Goal: Find specific page/section: Find specific page/section

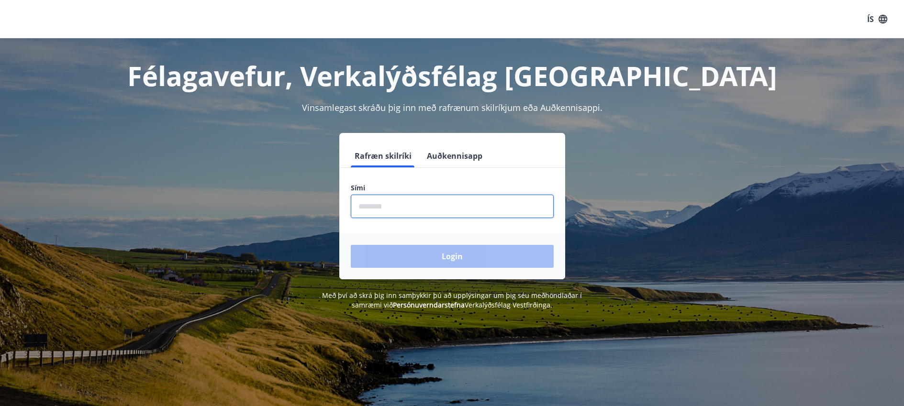
click at [362, 209] on input "phone" at bounding box center [452, 206] width 203 height 23
type input "********"
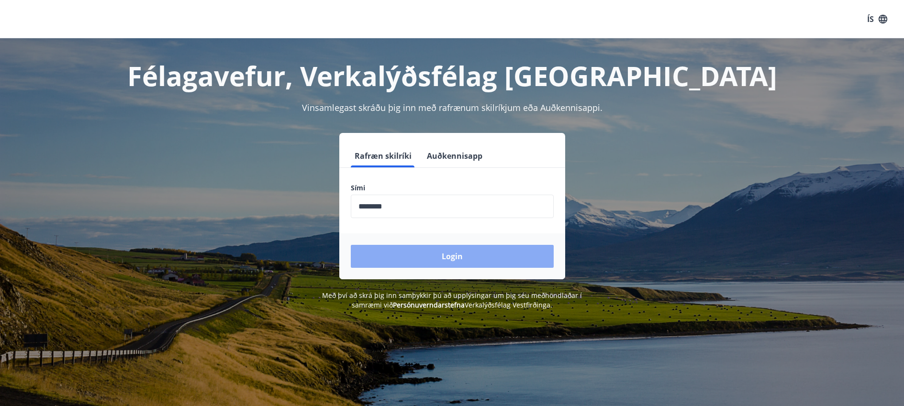
click at [416, 253] on button "Login" at bounding box center [452, 256] width 203 height 23
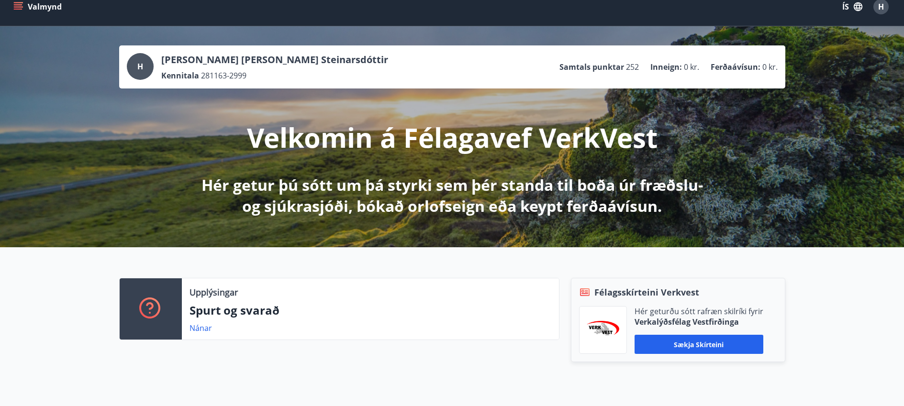
scroll to position [48, 0]
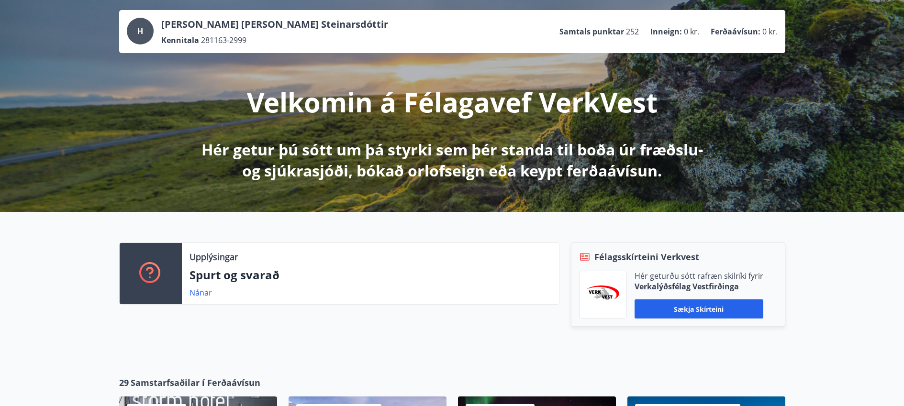
drag, startPoint x: 19, startPoint y: 0, endPoint x: 39, endPoint y: 56, distance: 59.5
click at [39, 56] on div "H [PERSON_NAME] [PERSON_NAME] Steinarsdóttir Kennitala 281163-2999 Samtals punk…" at bounding box center [452, 101] width 904 height 221
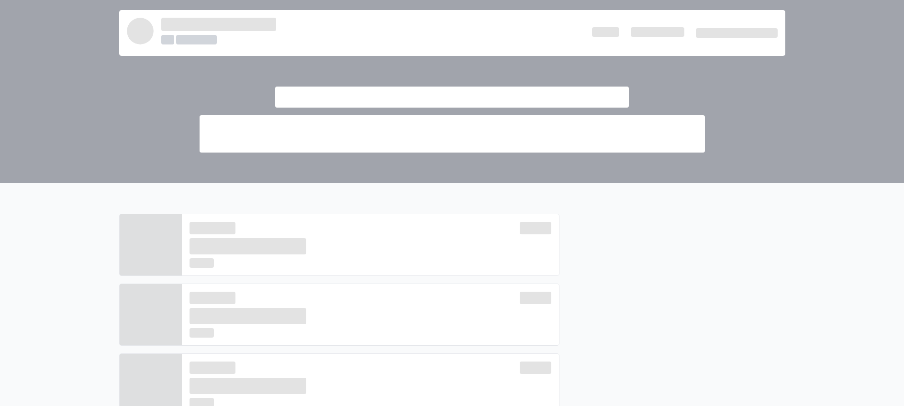
scroll to position [0, 0]
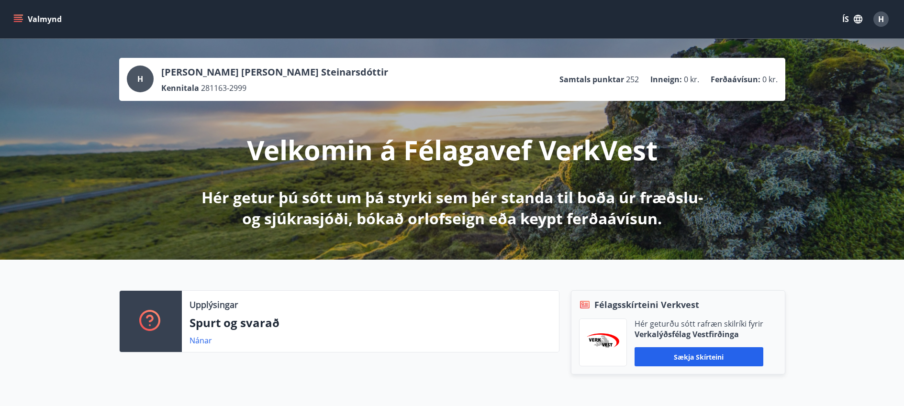
click at [19, 18] on icon "menu" at bounding box center [18, 19] width 10 height 10
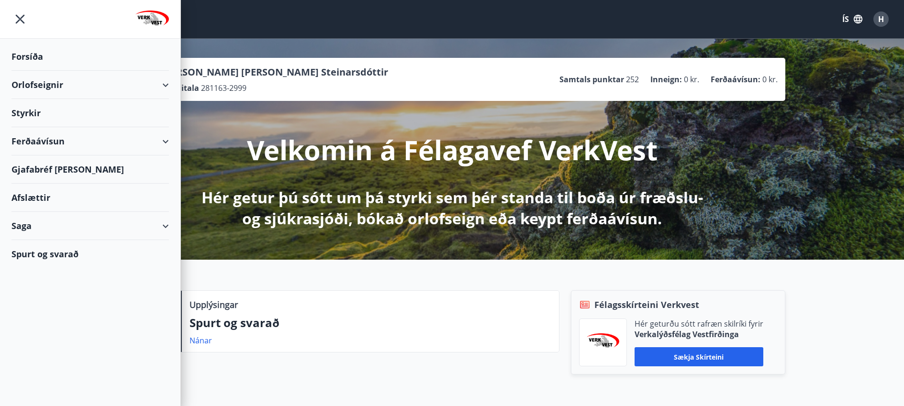
click at [17, 253] on div "Spurt og svarað" at bounding box center [90, 254] width 158 height 28
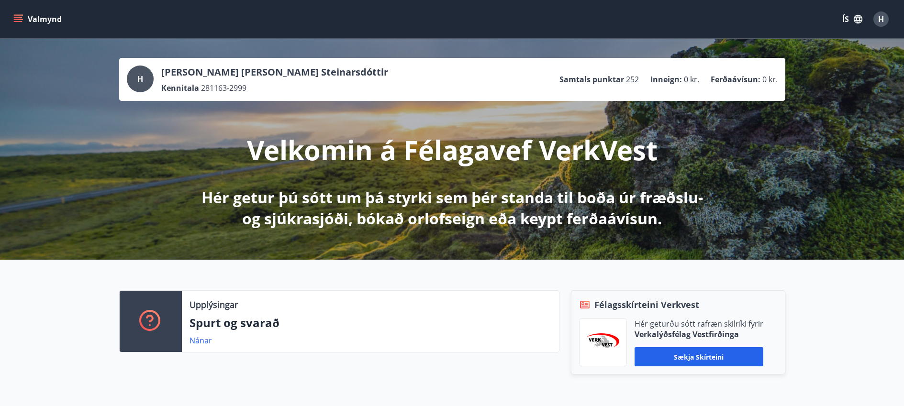
click at [16, 16] on icon "menu" at bounding box center [18, 19] width 10 height 10
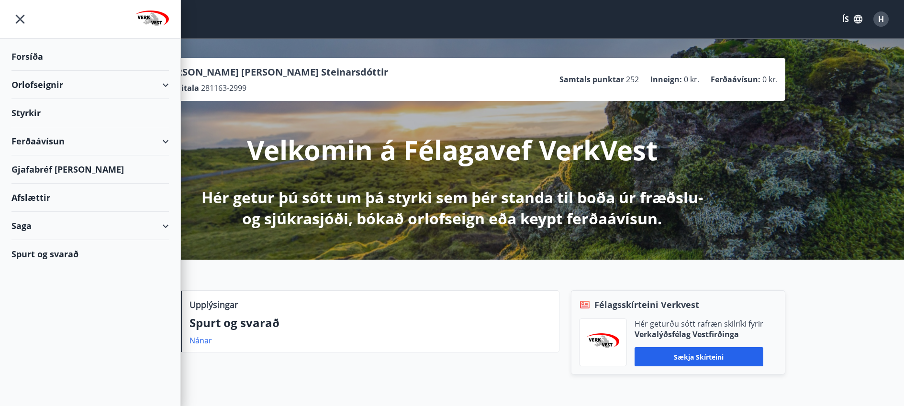
click at [166, 86] on div "Orlofseignir" at bounding box center [90, 85] width 158 height 28
